Goal: Find specific page/section: Find specific page/section

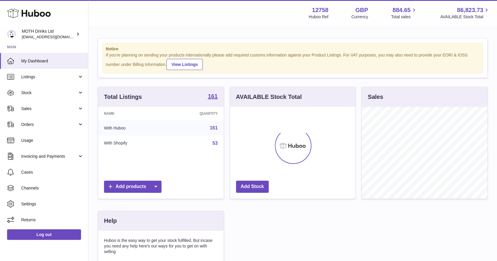
scroll to position [92, 127]
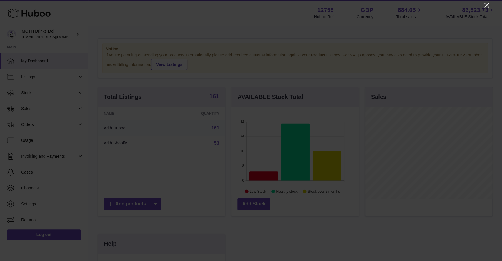
click at [486, 6] on icon "Close" at bounding box center [487, 5] width 5 height 5
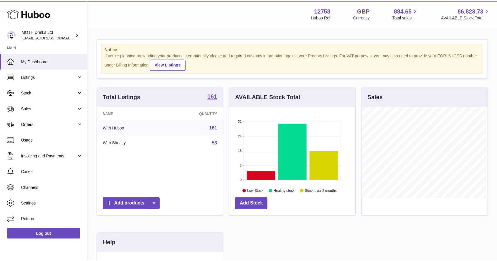
scroll to position [294228, 294195]
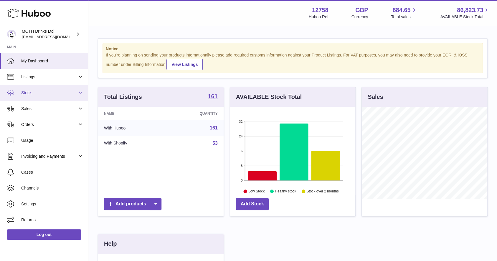
click at [58, 91] on span "Stock" at bounding box center [49, 93] width 56 height 6
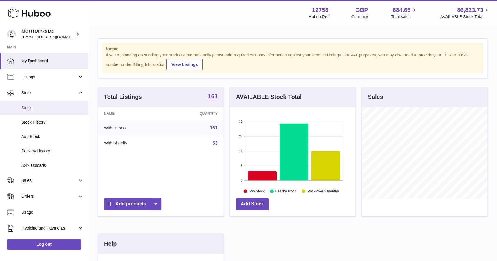
click at [57, 103] on link "Stock" at bounding box center [44, 108] width 88 height 14
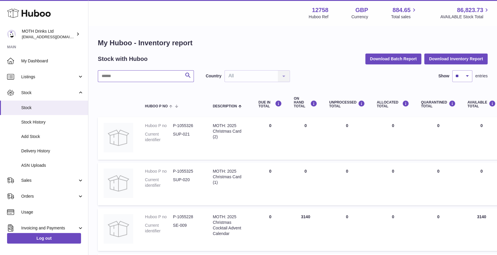
click at [134, 79] on input "text" at bounding box center [146, 76] width 96 height 12
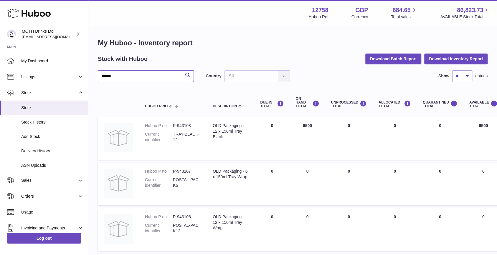
type input "*******"
